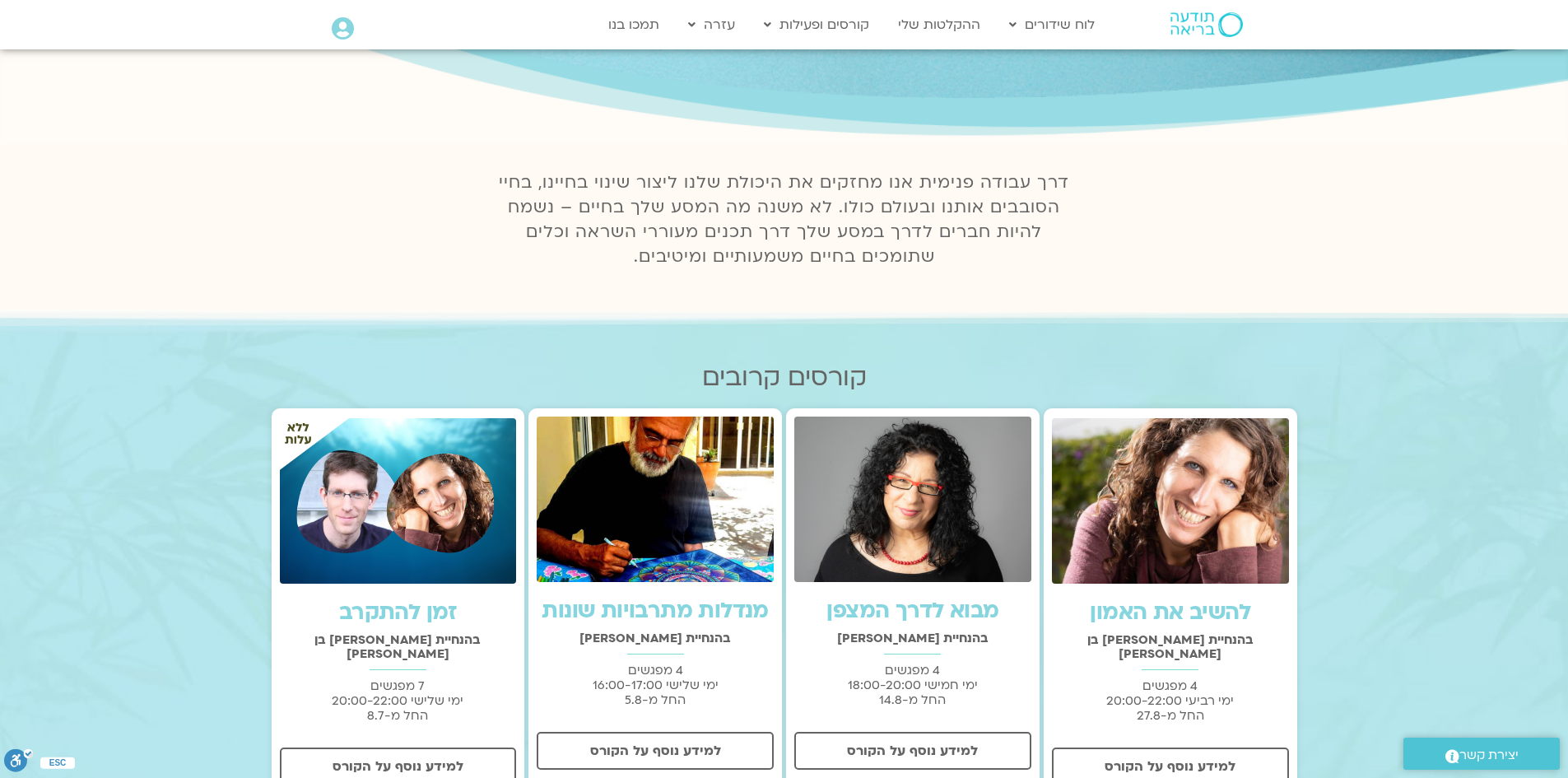
scroll to position [247, 0]
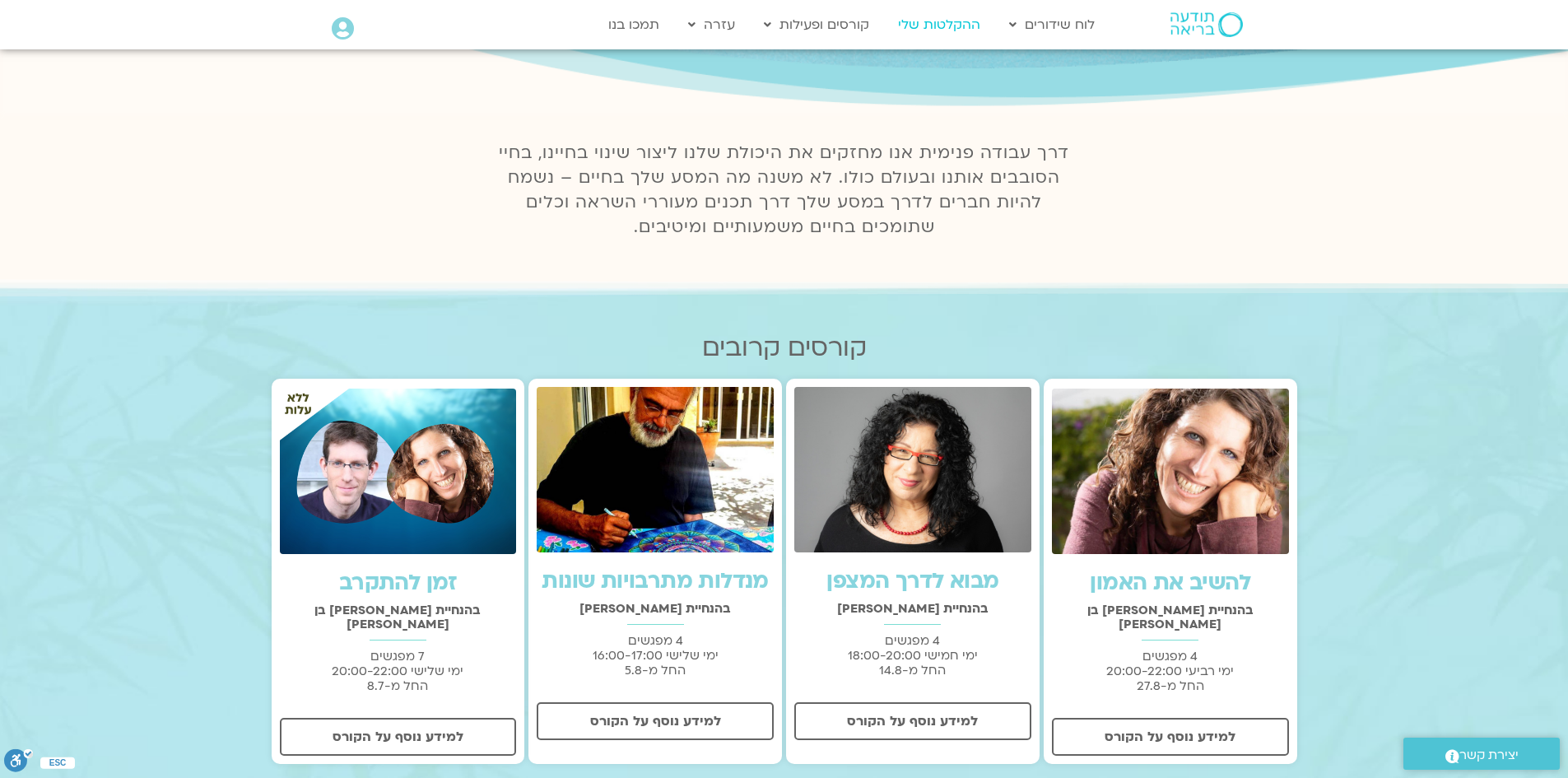
click at [937, 23] on link "ההקלטות שלי" at bounding box center [939, 24] width 99 height 31
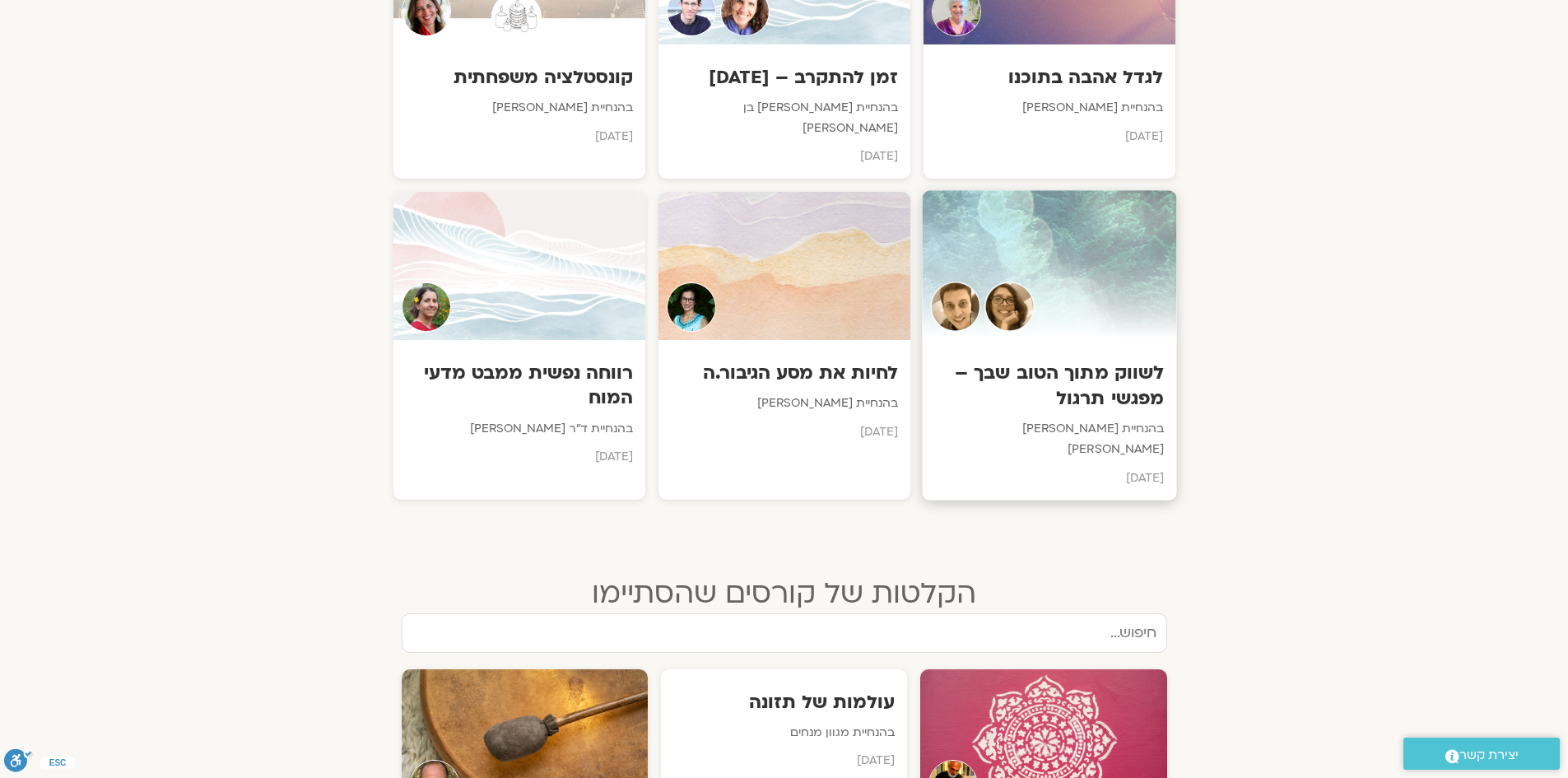
scroll to position [1482, 0]
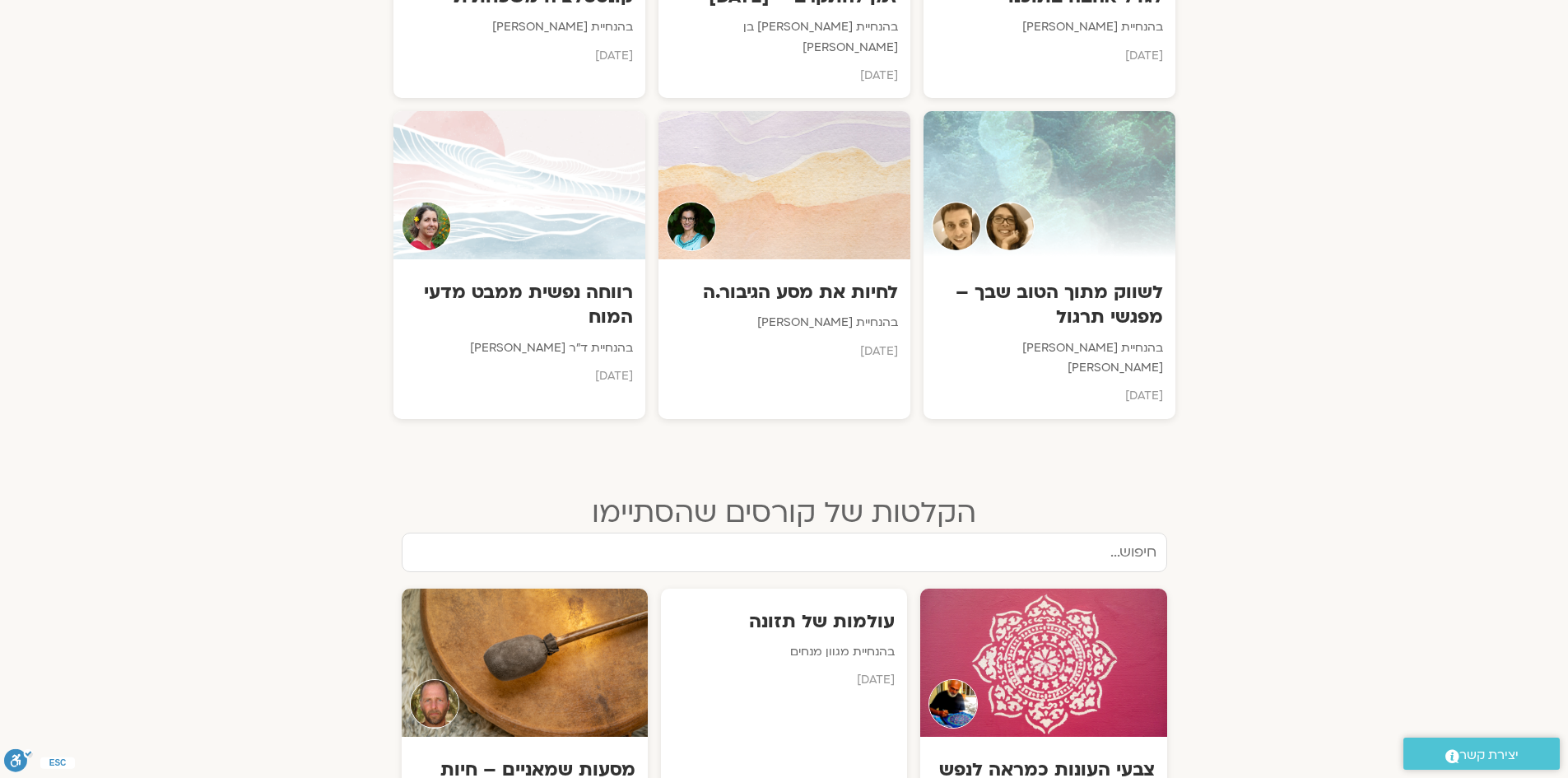
click at [1029, 533] on input "text" at bounding box center [784, 552] width 765 height 40
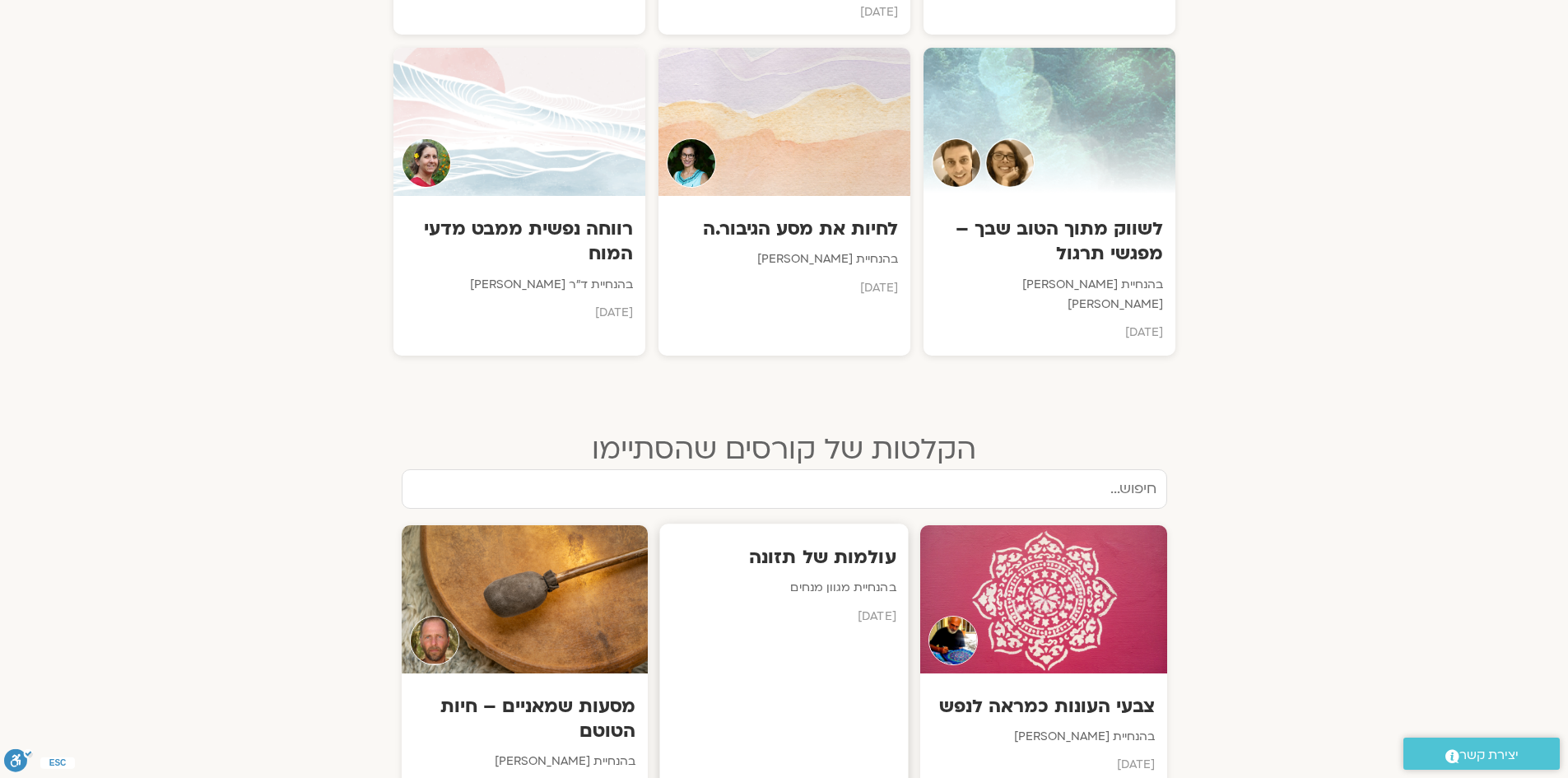
scroll to position [1565, 0]
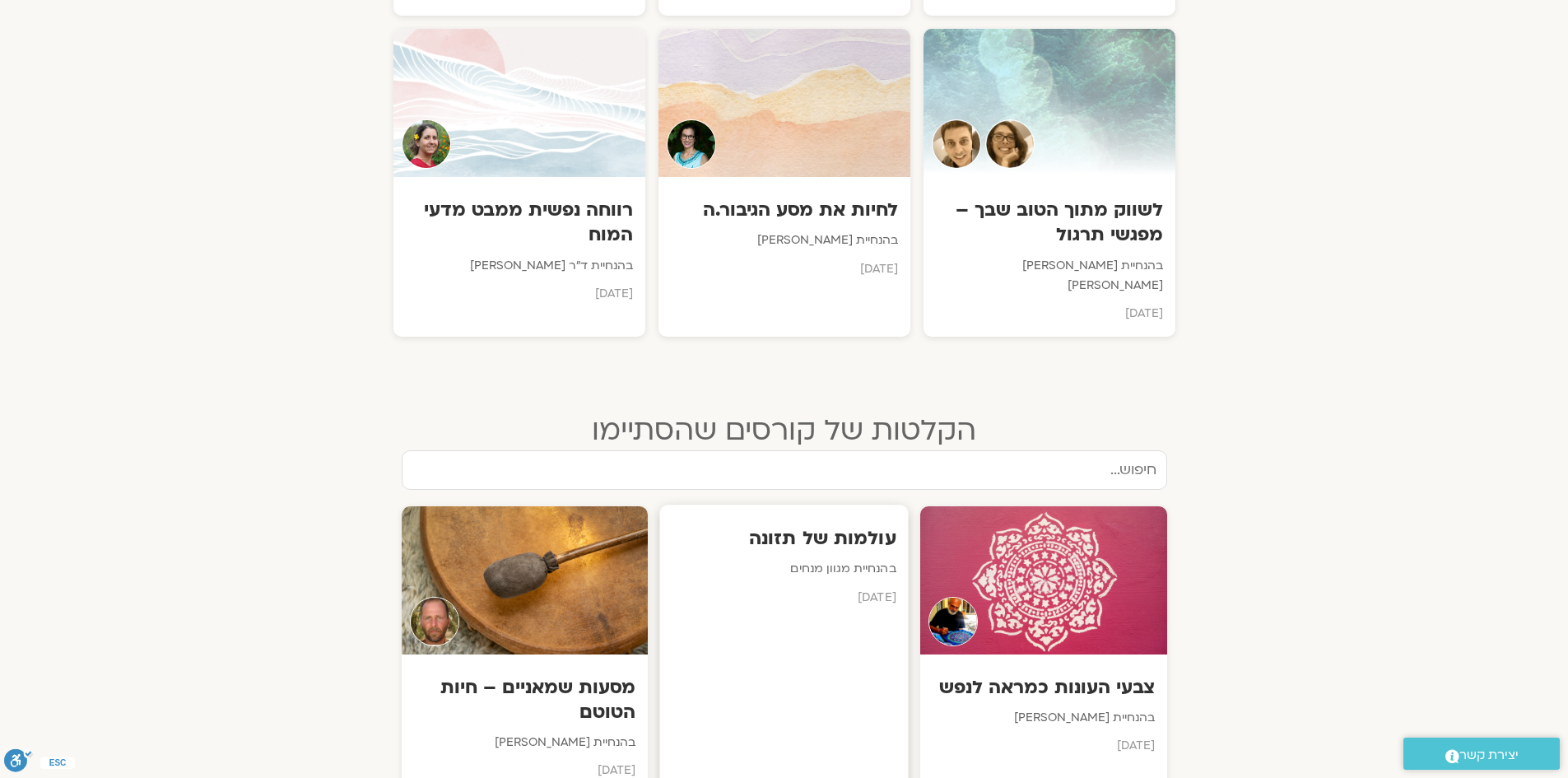
click at [823, 525] on h3 "עולמות של תזונה" at bounding box center [784, 537] width 224 height 25
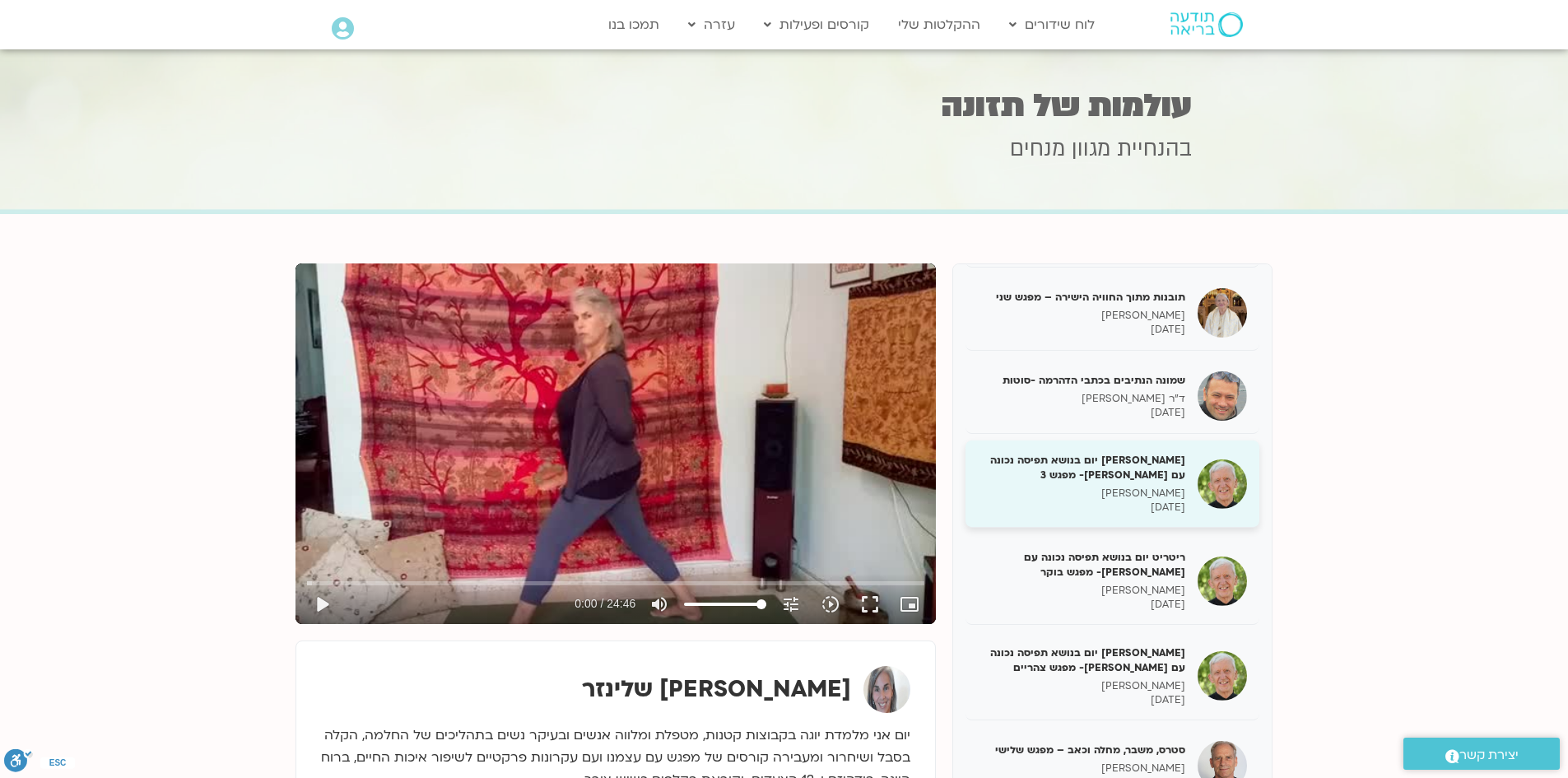
scroll to position [1317, 0]
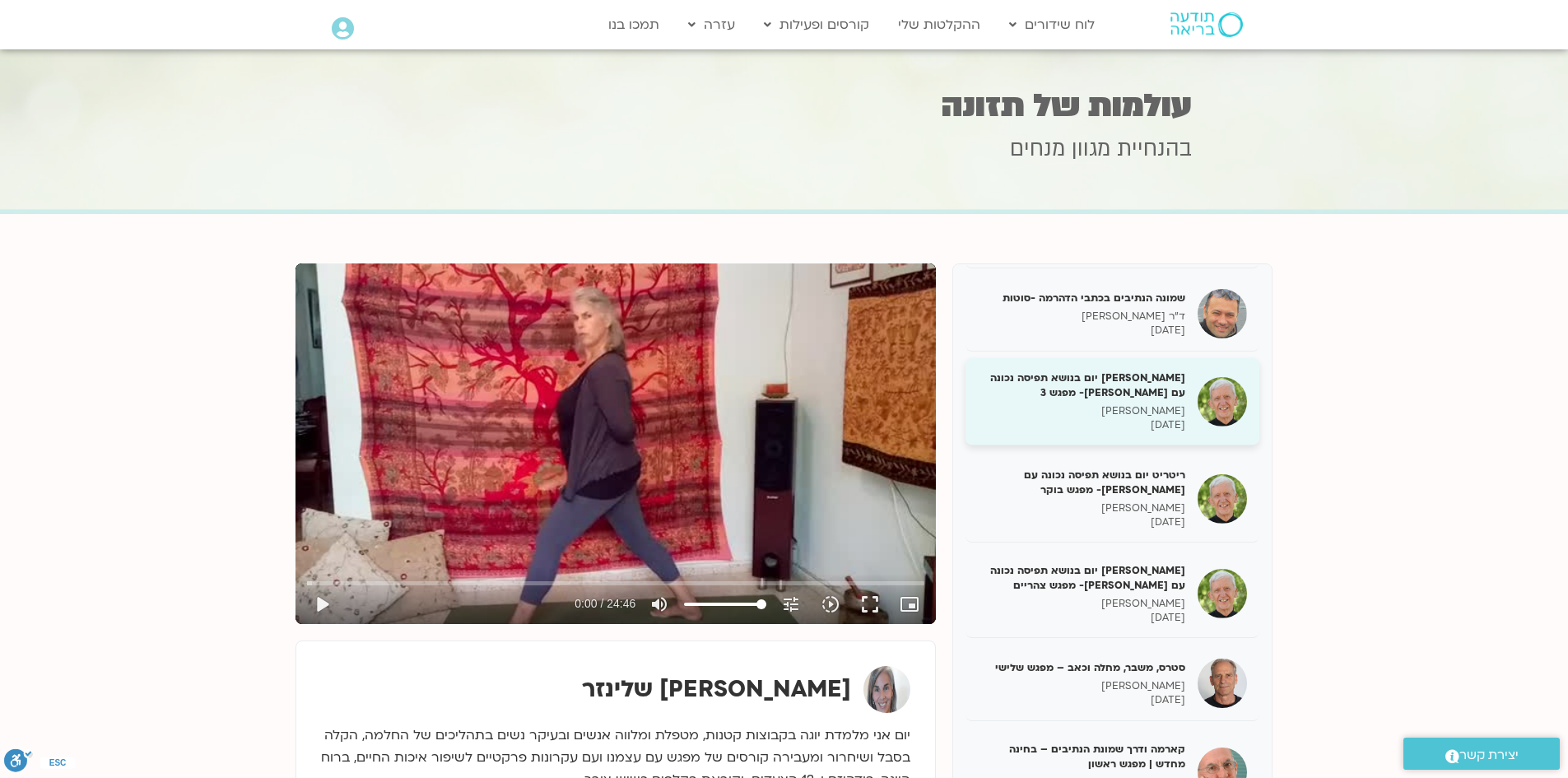
click at [1107, 387] on h5 "ריטריט יום בנושא תפיסה נכונה עם כריסטופר טיטמוס- מפגש 3" at bounding box center [1081, 385] width 208 height 30
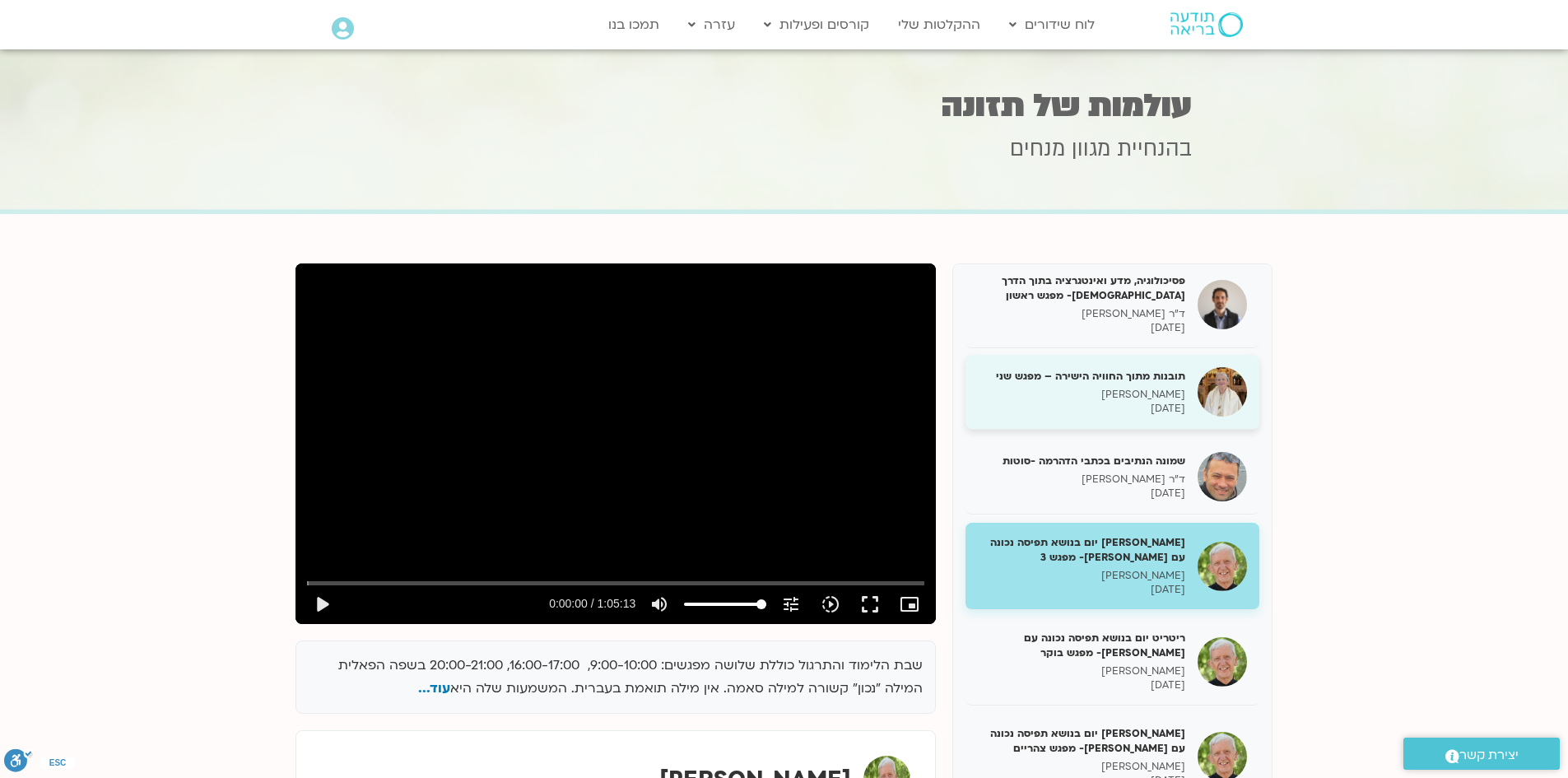
scroll to position [1152, 0]
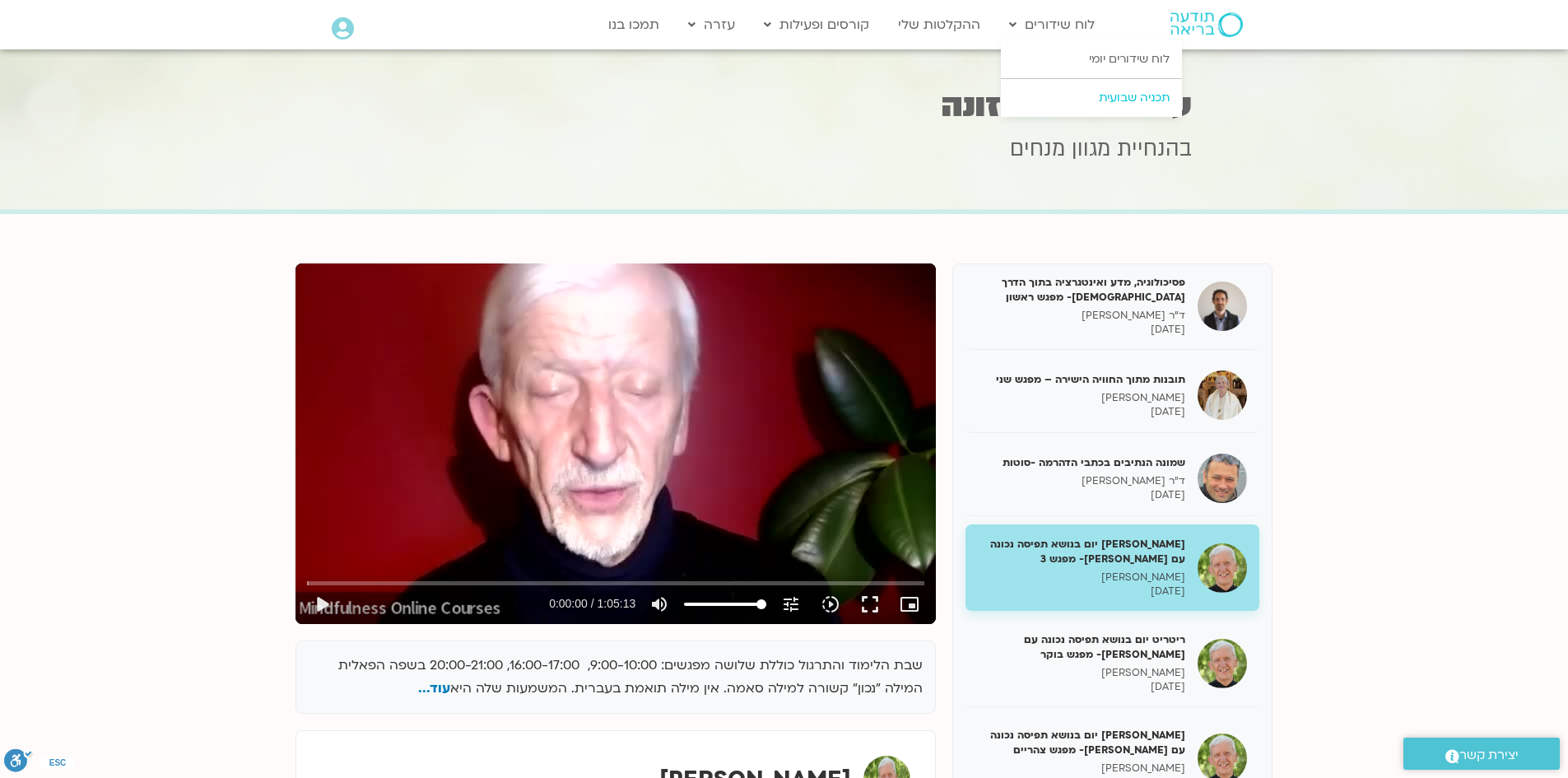
click at [1146, 100] on link "תכניה שבועית" at bounding box center [1091, 97] width 181 height 38
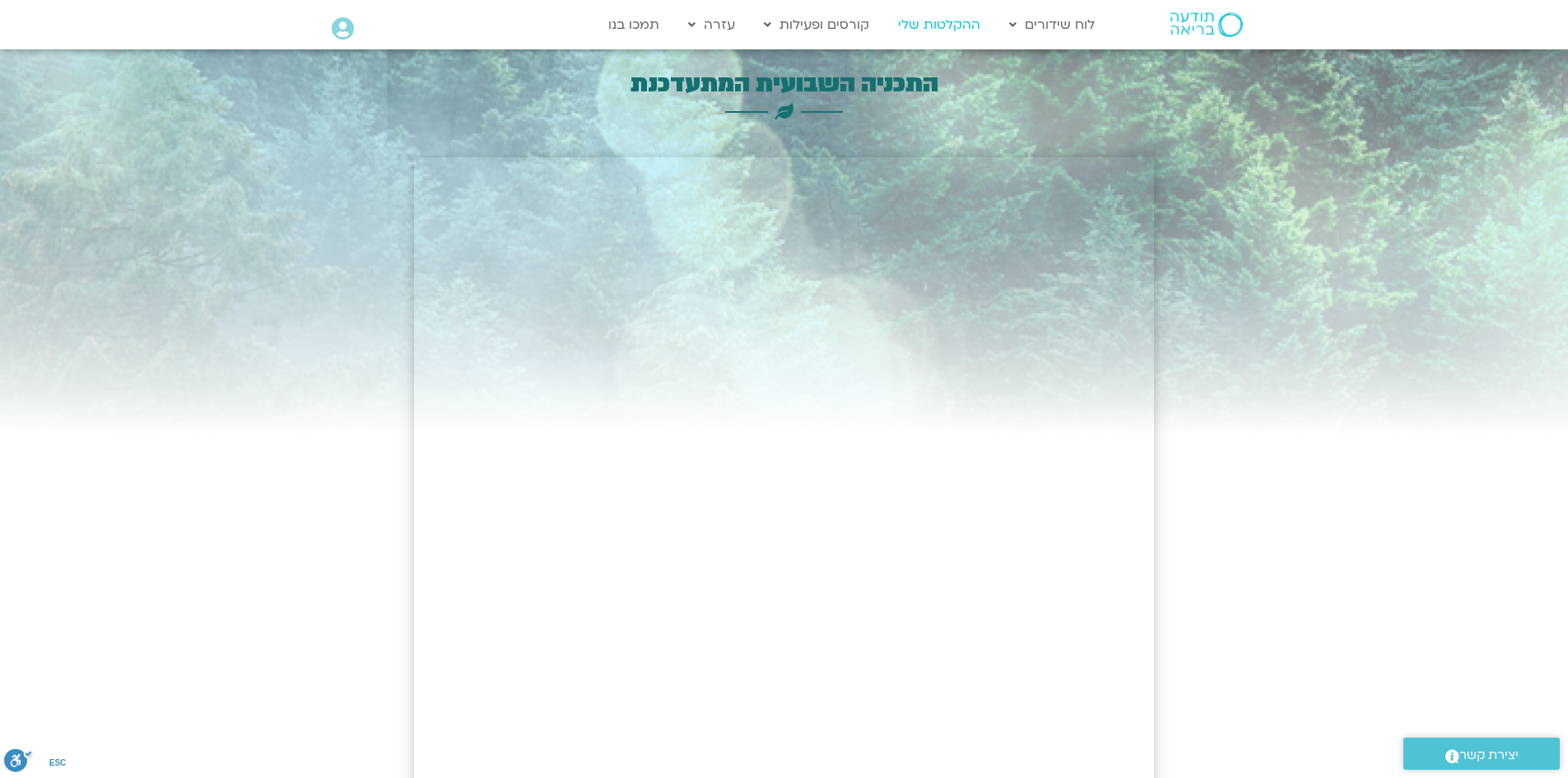
click at [924, 28] on link "ההקלטות שלי" at bounding box center [939, 24] width 99 height 31
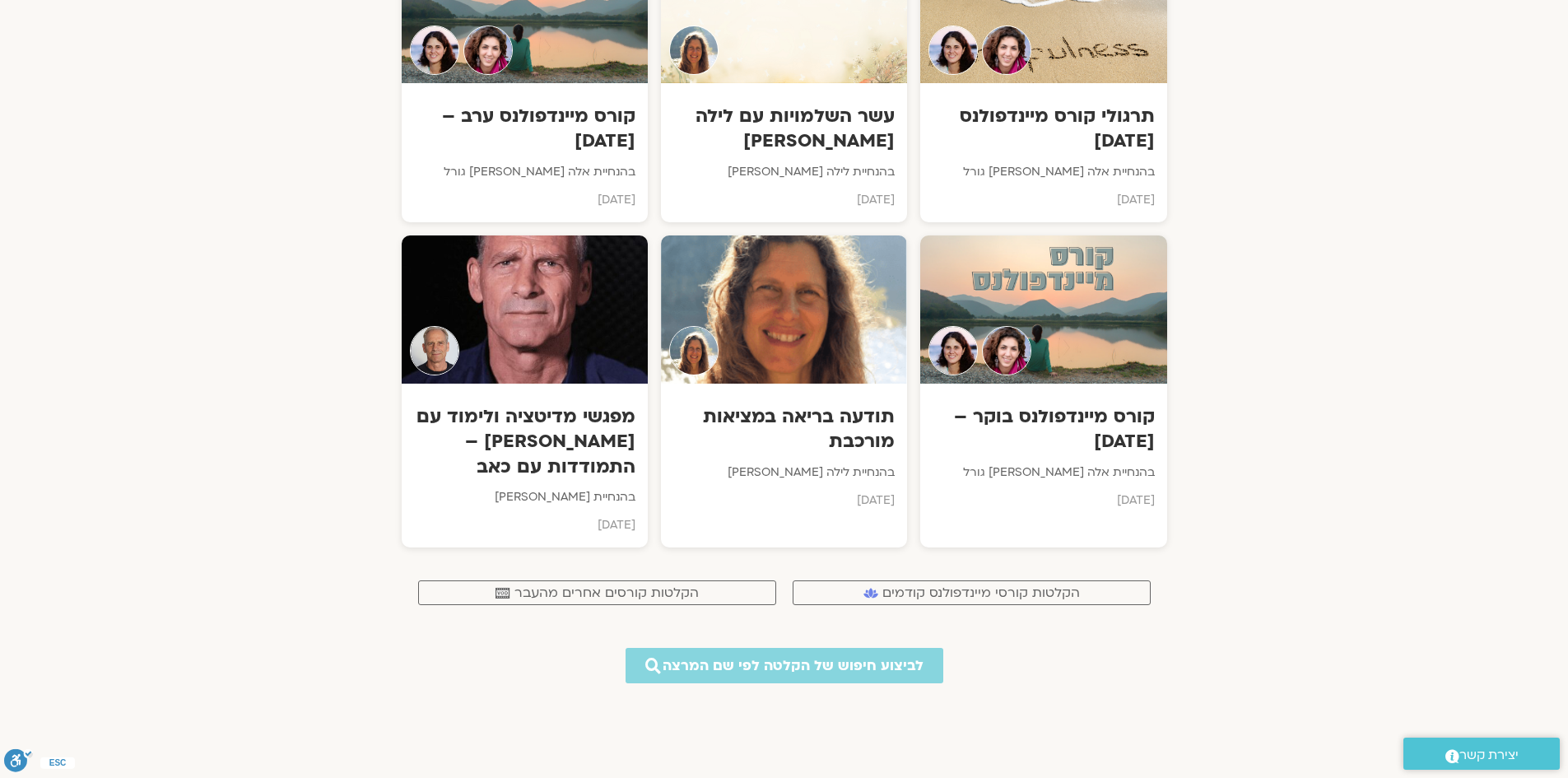
scroll to position [10200, 0]
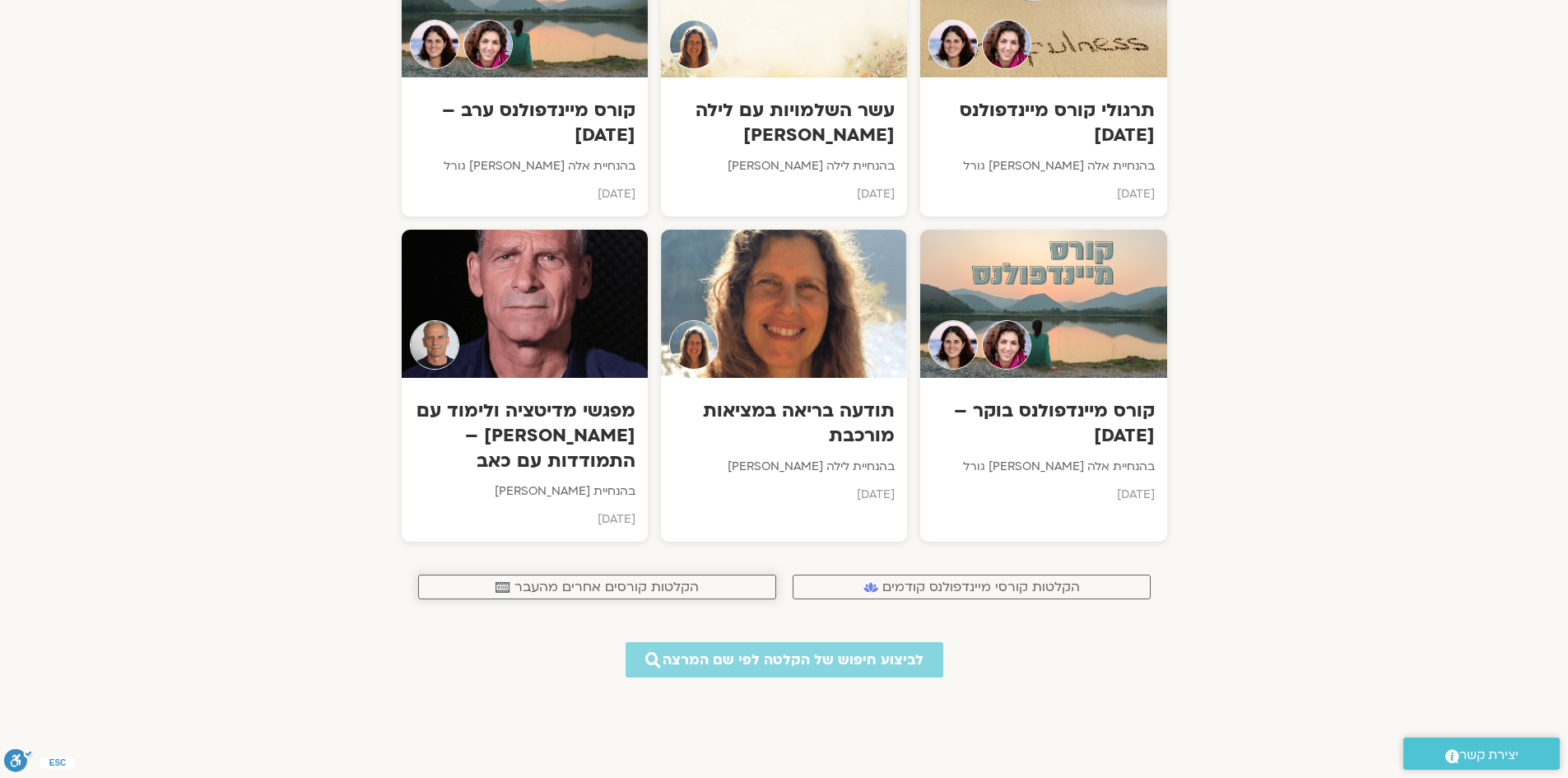
click at [695, 580] on span "הקלטות קורסים אחרים מהעבר" at bounding box center [606, 587] width 184 height 15
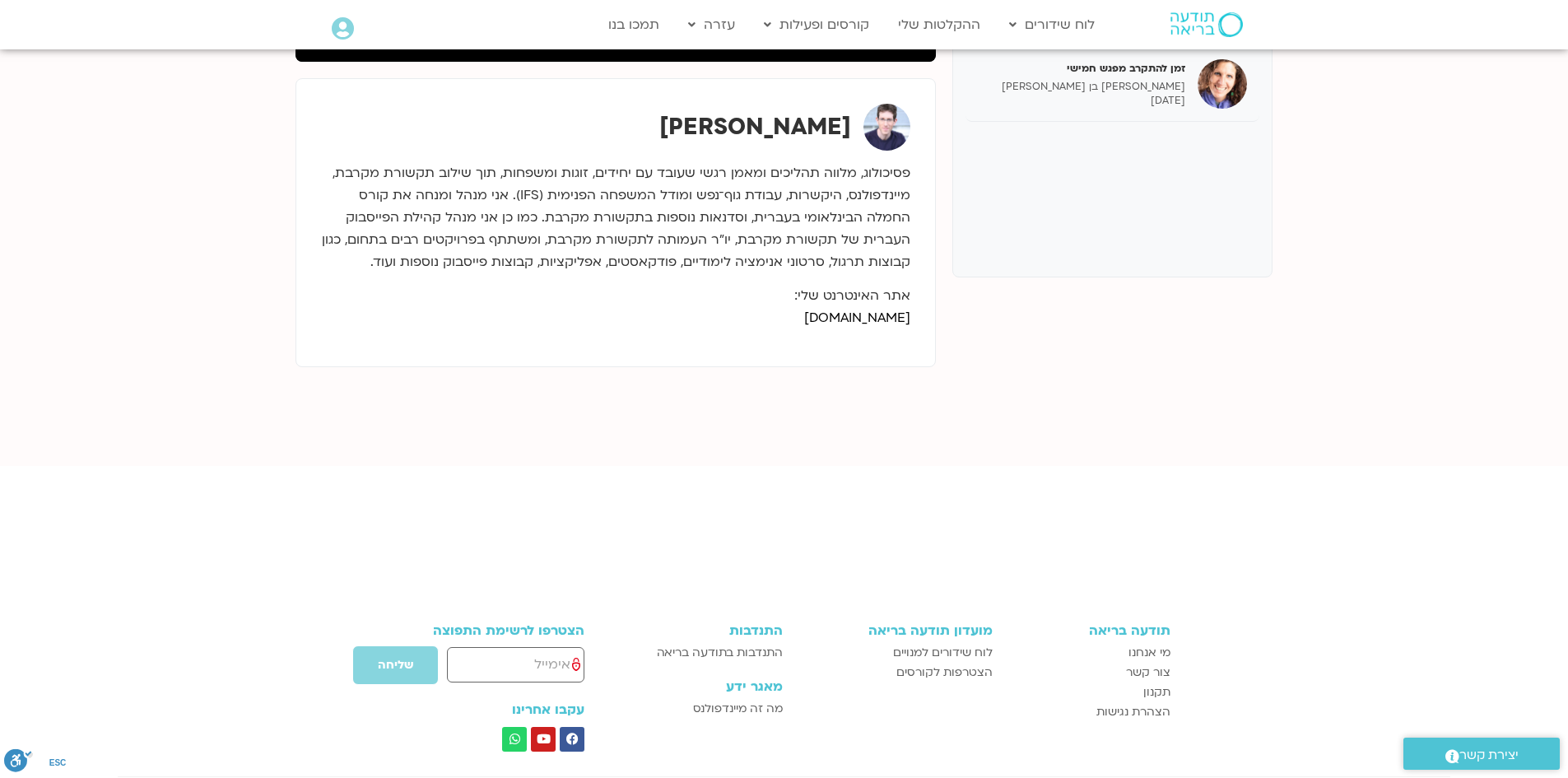
scroll to position [247, 0]
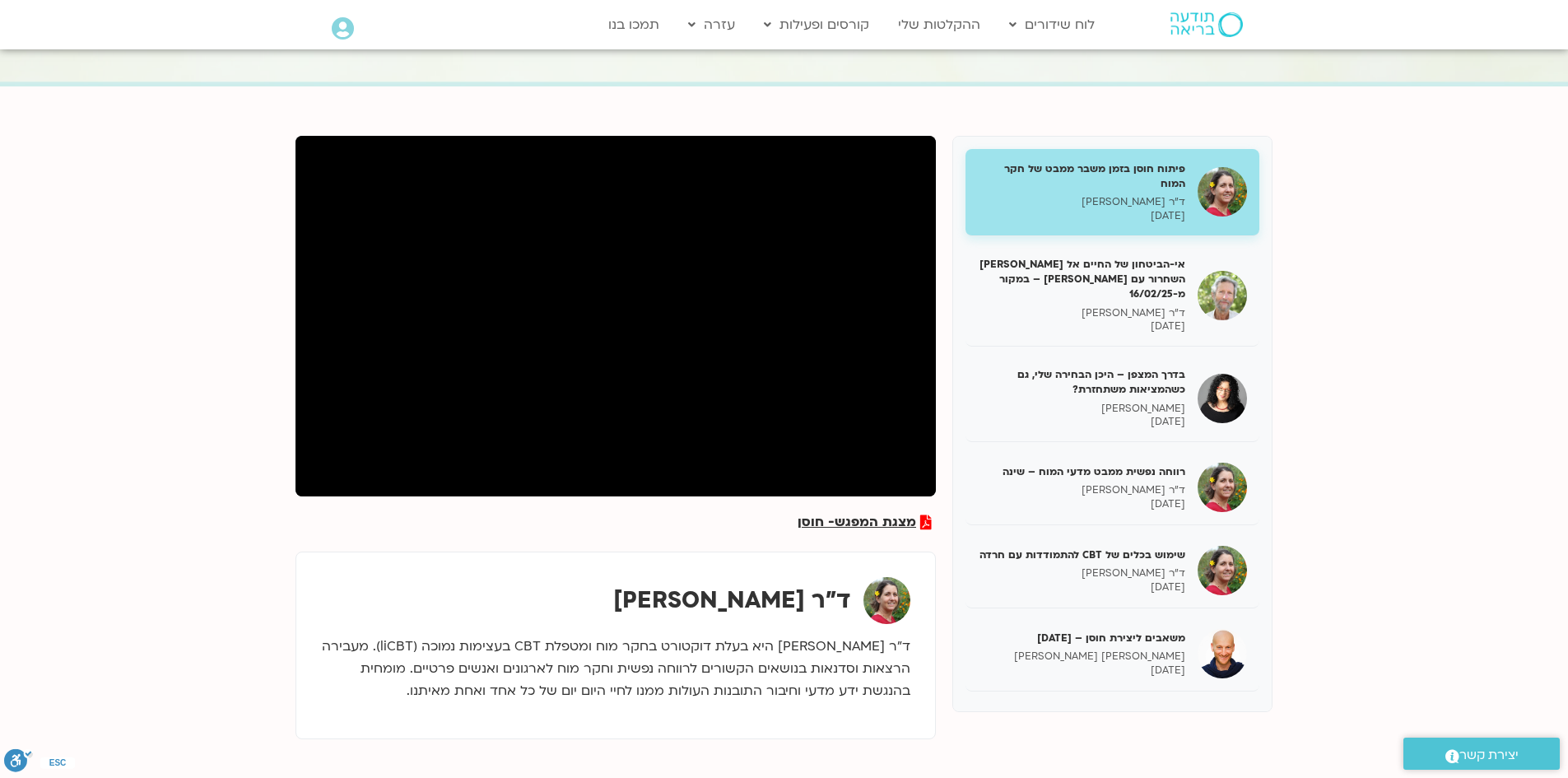
scroll to position [165, 0]
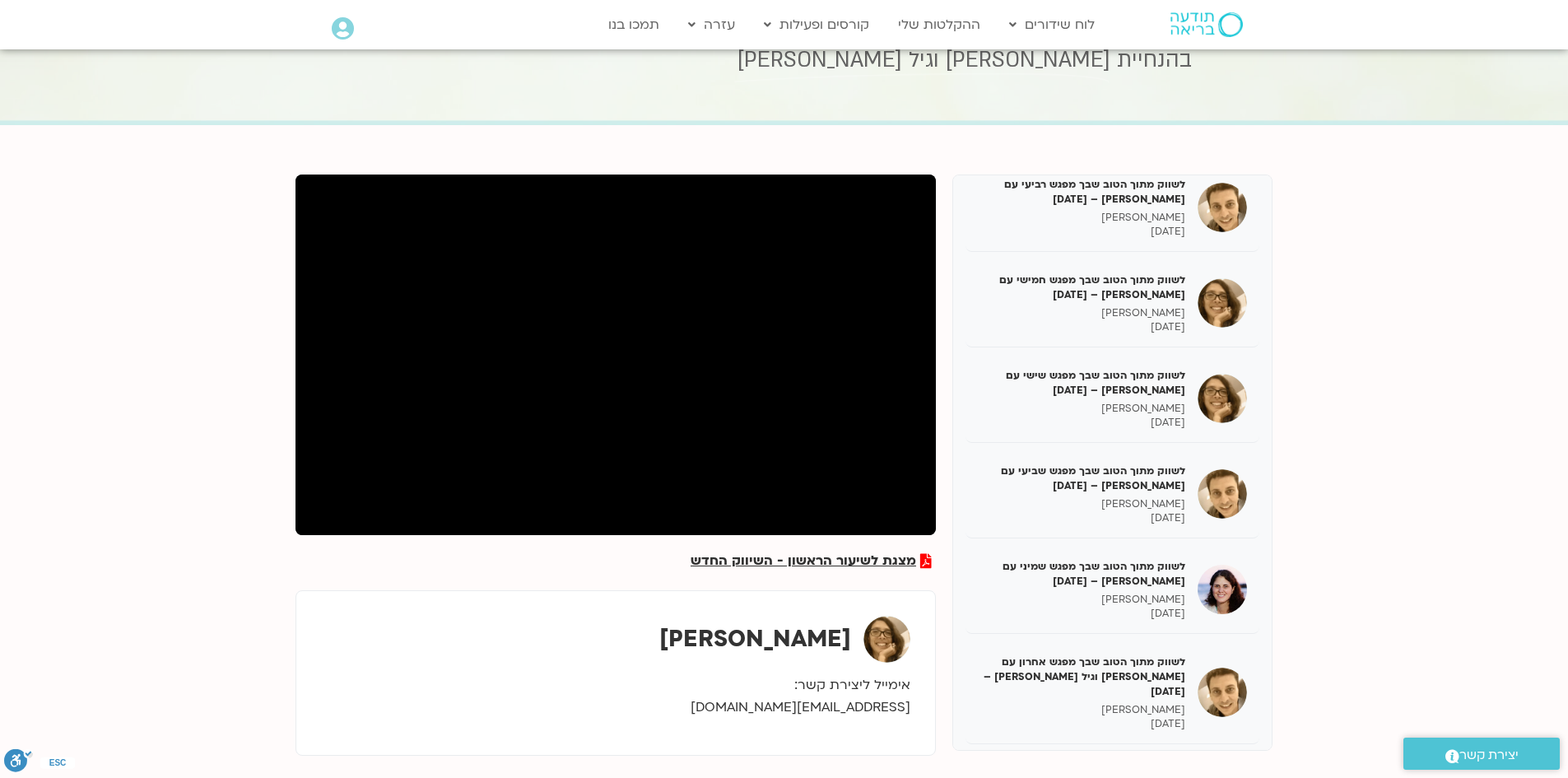
scroll to position [82, 0]
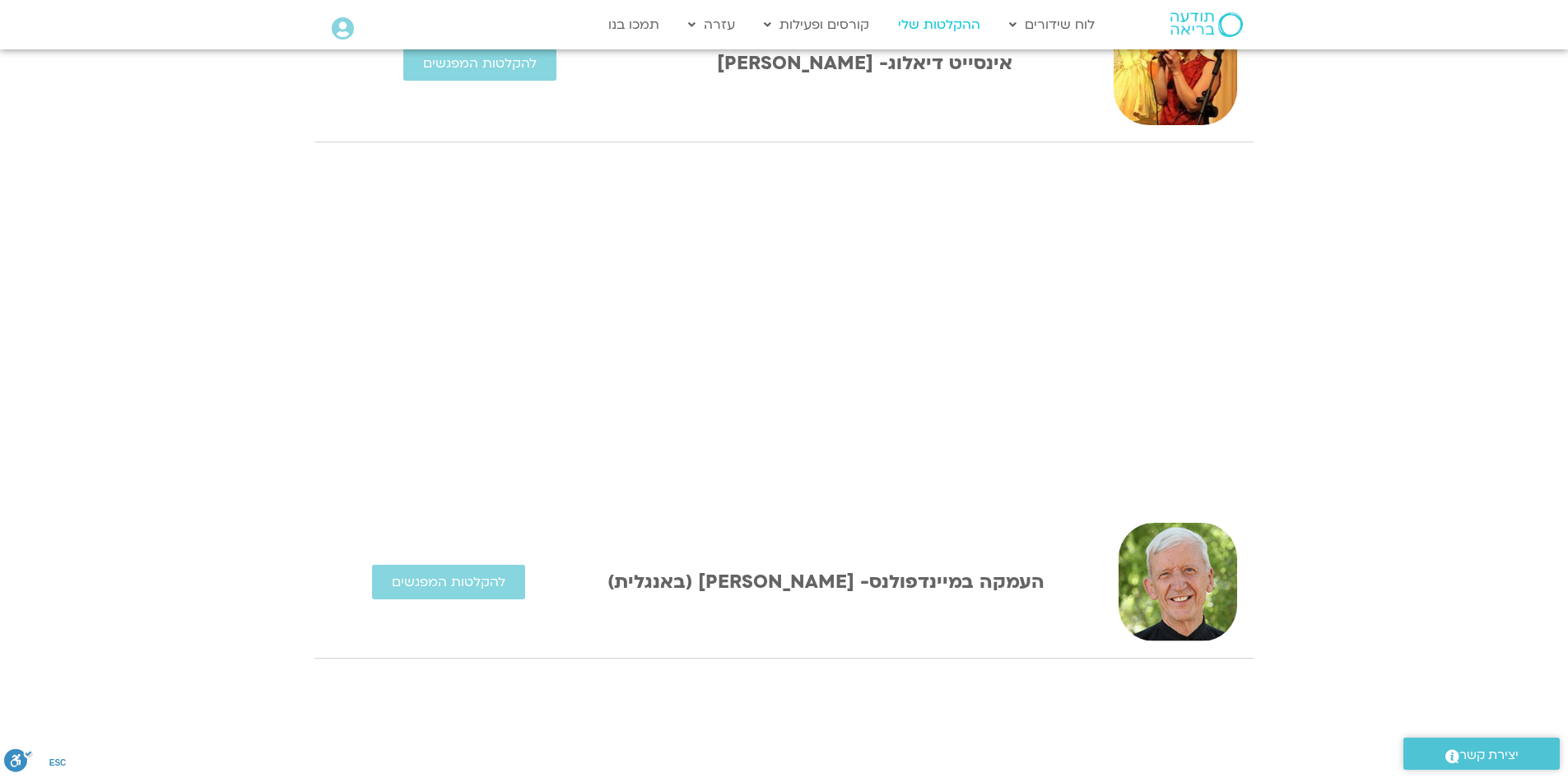
scroll to position [2182, 0]
